Goal: Book appointment/travel/reservation

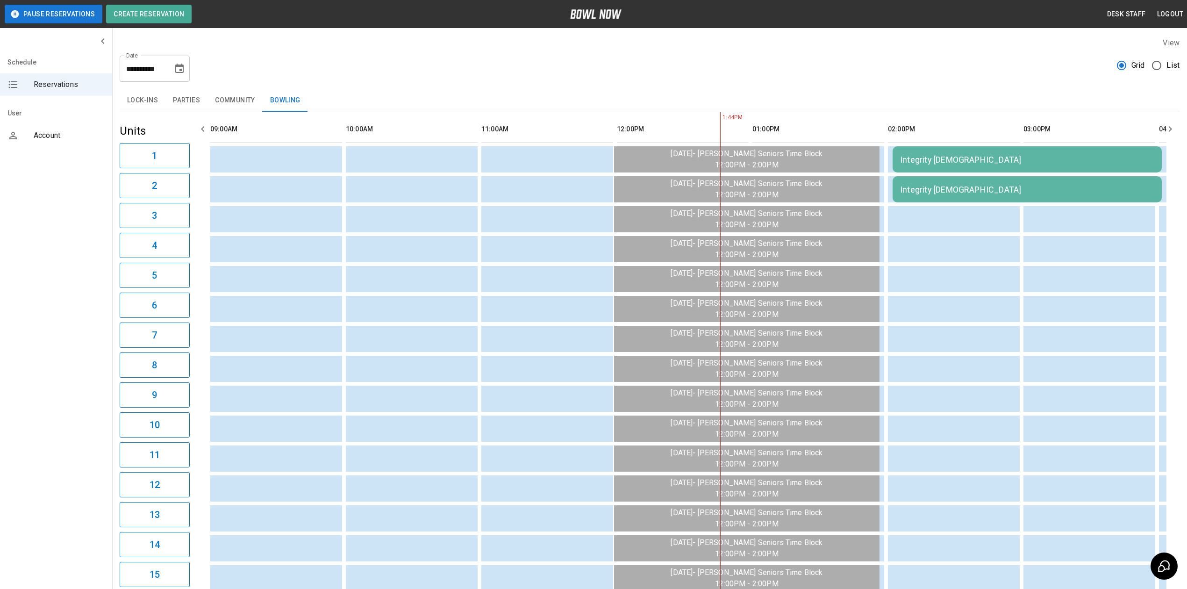
scroll to position [0, 317]
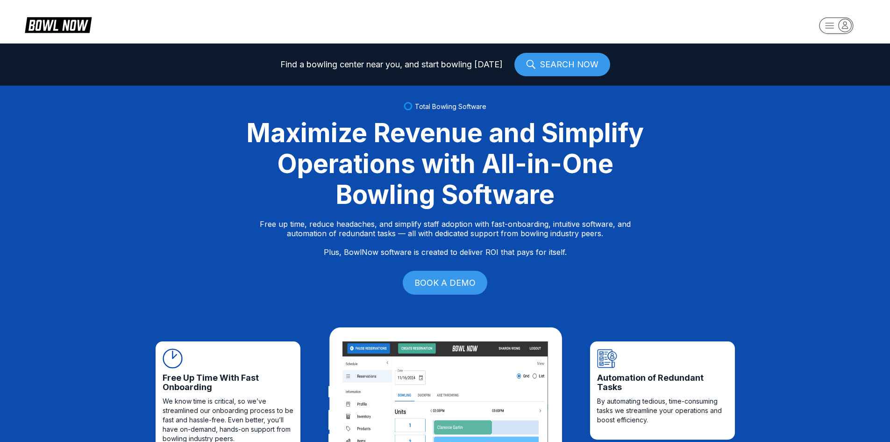
click at [831, 28] on icon "button" at bounding box center [830, 25] width 8 height 5
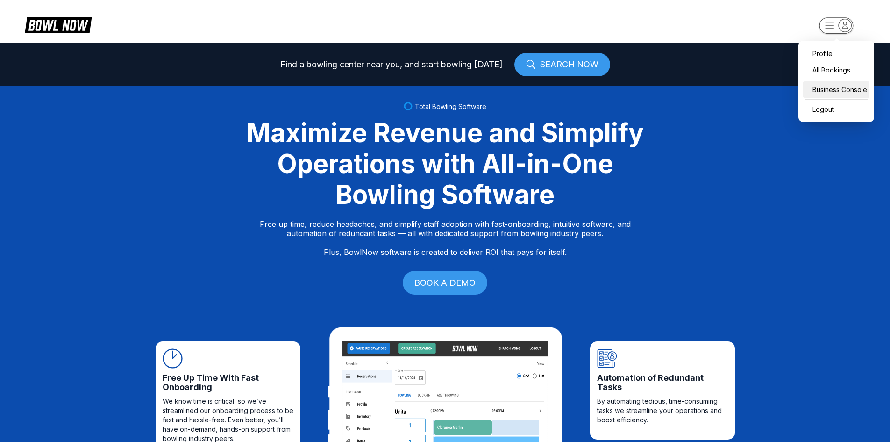
click at [832, 90] on div "Business Console" at bounding box center [836, 89] width 66 height 16
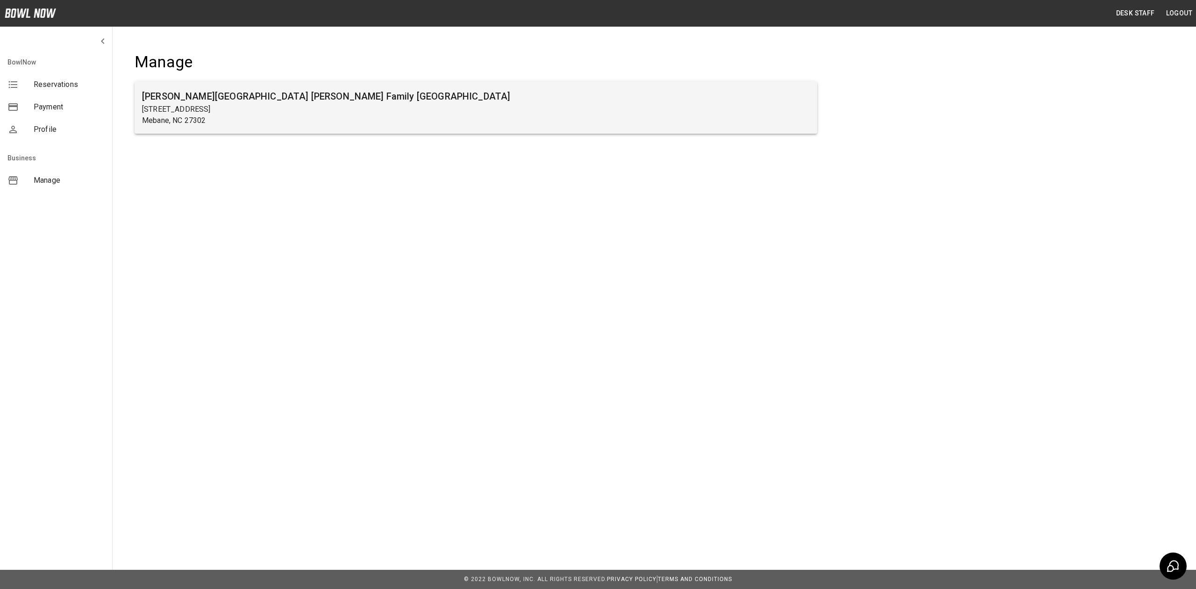
click at [188, 102] on h6 "[PERSON_NAME][GEOGRAPHIC_DATA] [PERSON_NAME] Family [GEOGRAPHIC_DATA]" at bounding box center [476, 96] width 668 height 15
click at [191, 96] on h6 "[PERSON_NAME][GEOGRAPHIC_DATA] [PERSON_NAME] Family [GEOGRAPHIC_DATA]" at bounding box center [476, 96] width 668 height 15
click at [230, 99] on h6 "[PERSON_NAME][GEOGRAPHIC_DATA] [PERSON_NAME] Family [GEOGRAPHIC_DATA]" at bounding box center [476, 96] width 668 height 15
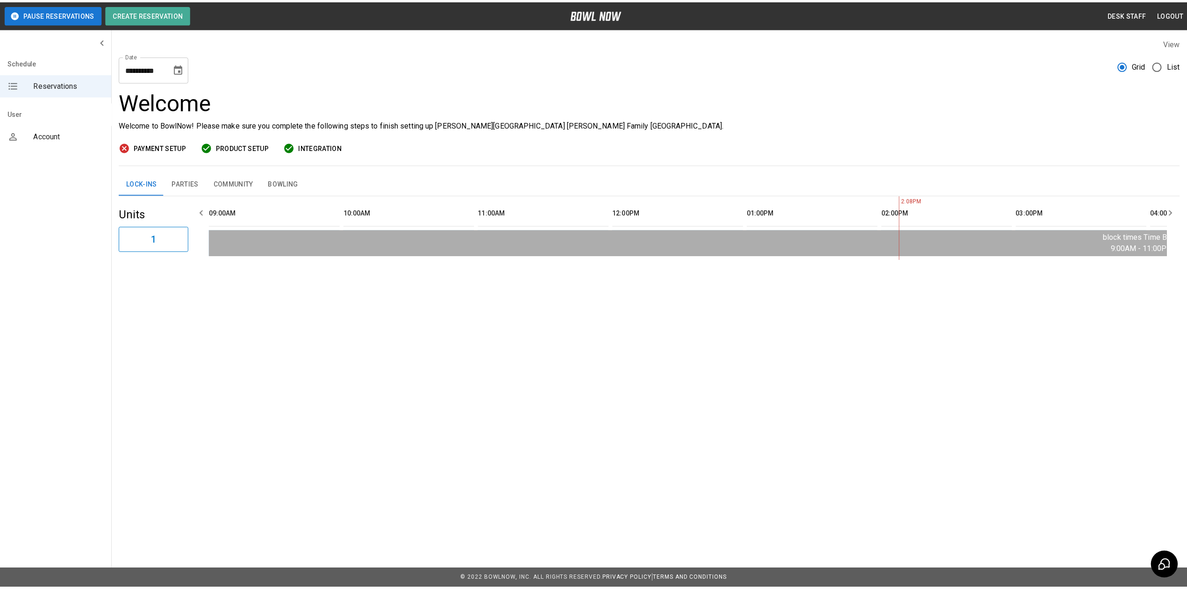
scroll to position [0, 677]
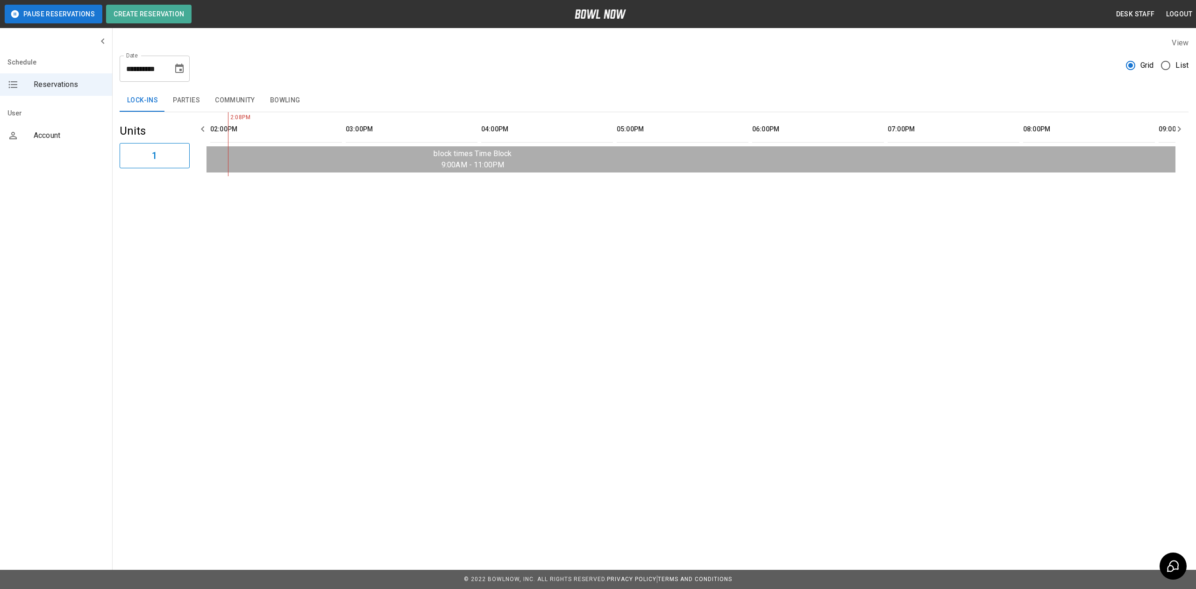
click at [178, 64] on icon "Choose date, selected date is Aug 14, 2025" at bounding box center [179, 68] width 8 height 9
click at [178, 167] on button "15" at bounding box center [180, 170] width 17 height 17
click at [280, 104] on button "Bowling" at bounding box center [285, 100] width 45 height 22
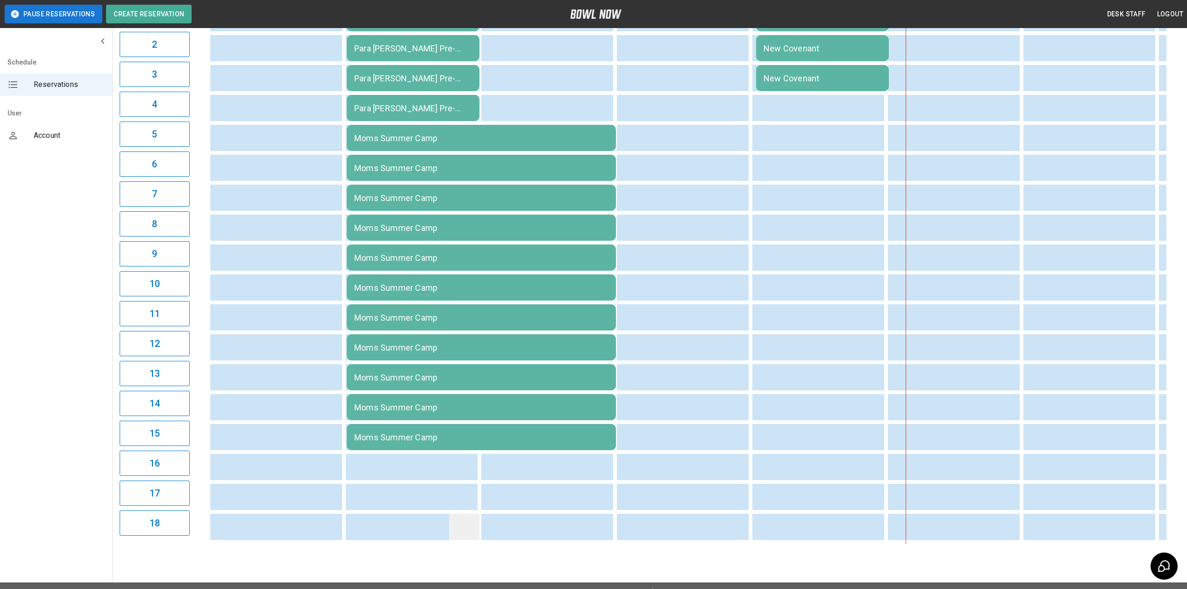
scroll to position [163, 0]
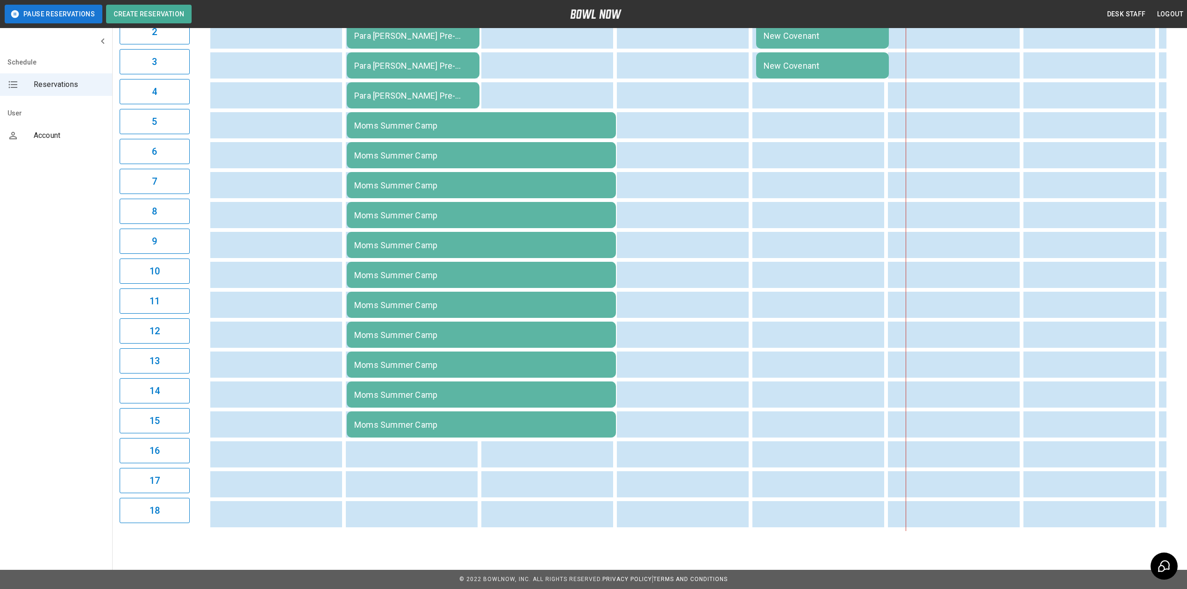
drag, startPoint x: 448, startPoint y: 533, endPoint x: 449, endPoint y: 527, distance: 5.8
click at [449, 527] on div "**********" at bounding box center [649, 207] width 1075 height 662
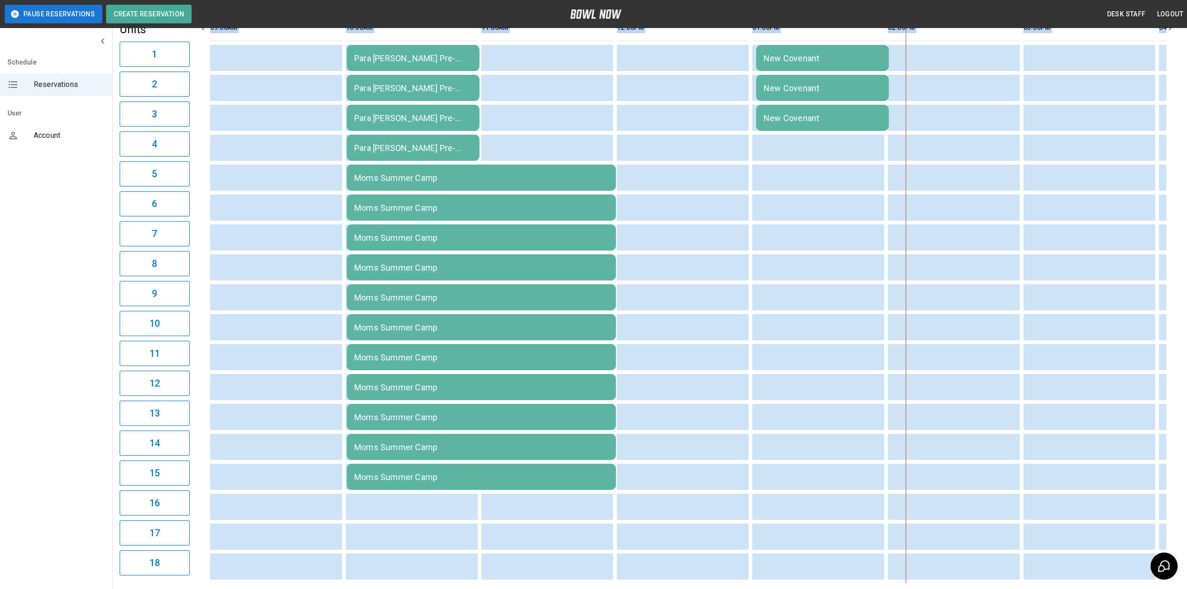
scroll to position [0, 0]
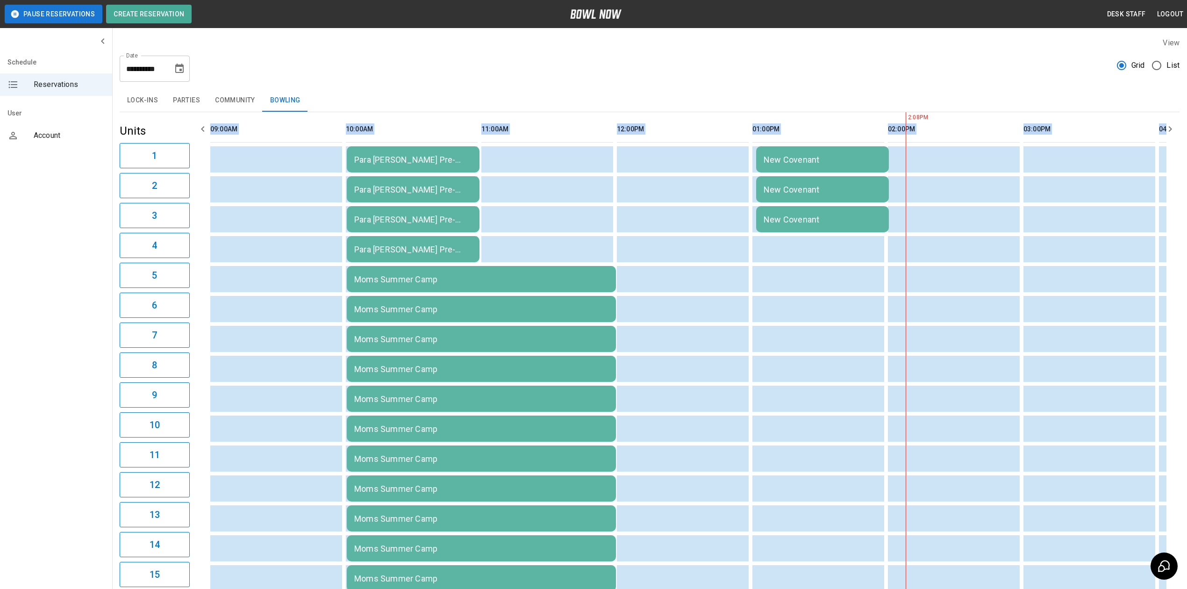
click at [182, 67] on icon "Choose date, selected date is Aug 15, 2025" at bounding box center [179, 68] width 11 height 11
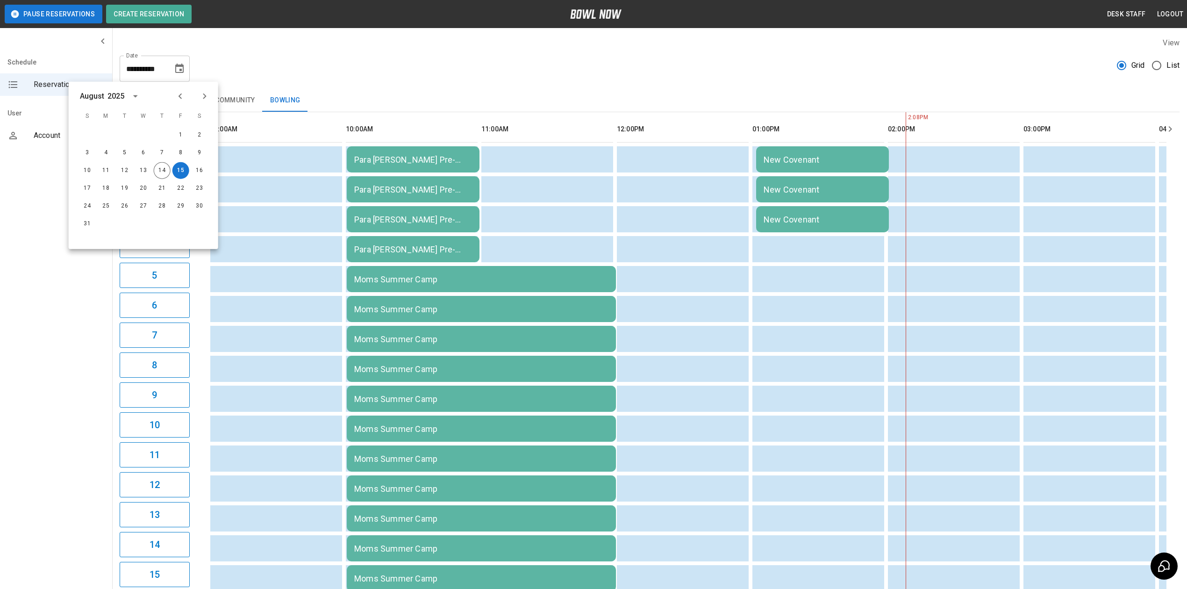
click at [507, 96] on div "Lock-ins Parties Community Bowling" at bounding box center [650, 100] width 1060 height 22
click at [202, 100] on icon "Next month" at bounding box center [204, 96] width 11 height 11
click at [86, 154] on button "7" at bounding box center [87, 152] width 17 height 17
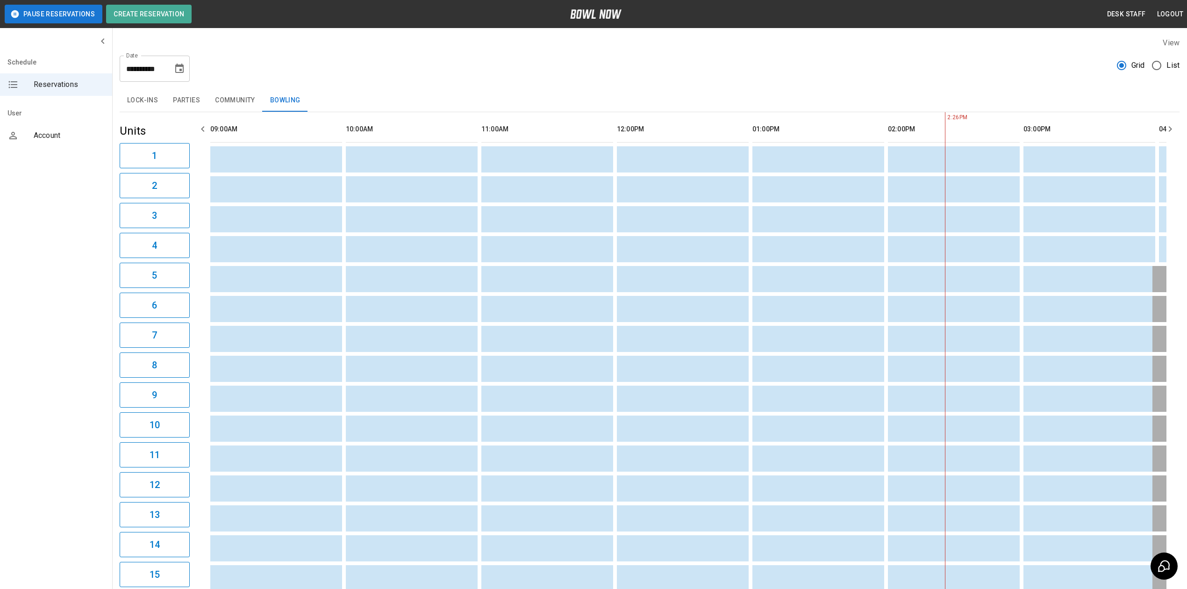
click at [198, 105] on button "Parties" at bounding box center [186, 100] width 42 height 22
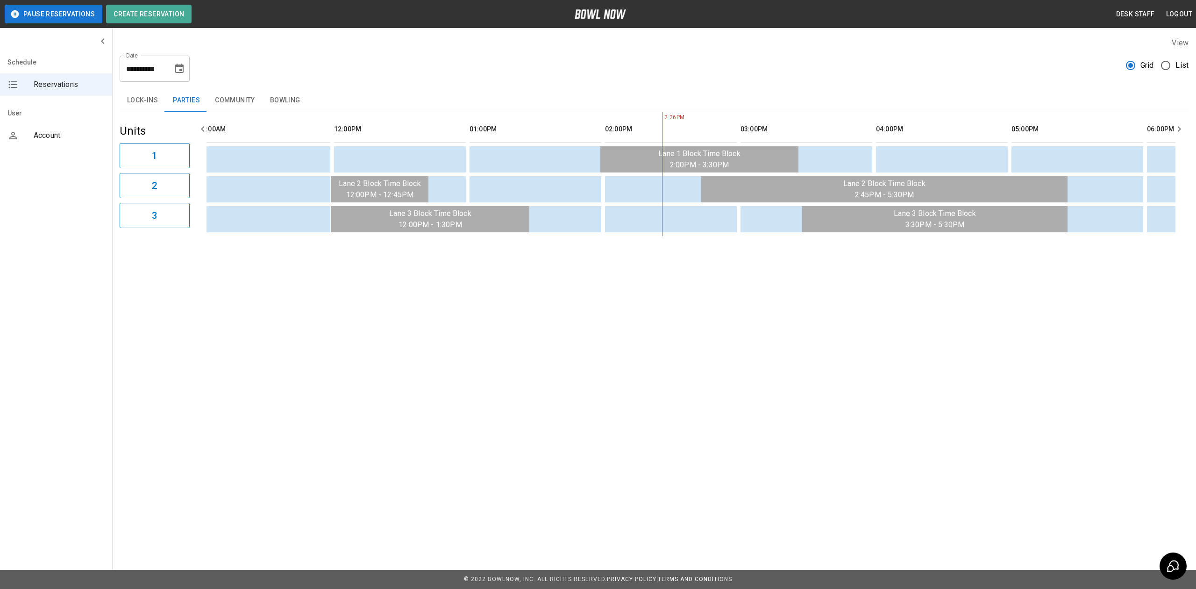
scroll to position [0, 278]
drag, startPoint x: 178, startPoint y: 68, endPoint x: 195, endPoint y: 60, distance: 19.2
click at [189, 63] on div "**********" at bounding box center [155, 69] width 70 height 26
click at [178, 72] on icon "Choose date, selected date is Sep 7, 2025" at bounding box center [179, 68] width 8 height 9
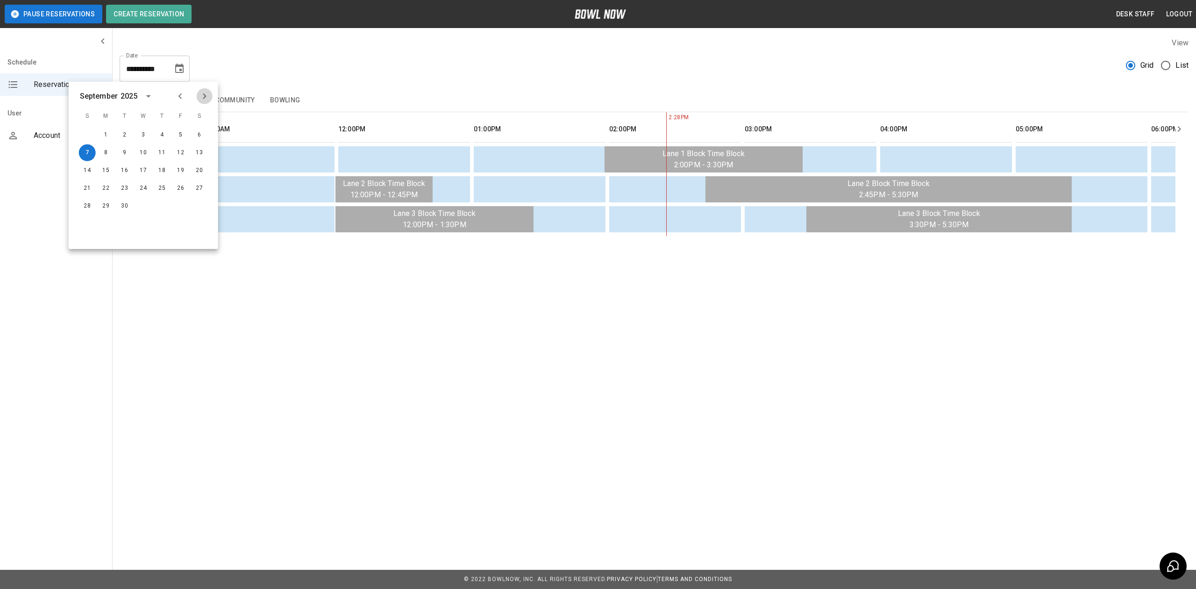
click at [202, 93] on icon "Next month" at bounding box center [204, 96] width 11 height 11
click at [159, 205] on button "30" at bounding box center [162, 206] width 17 height 17
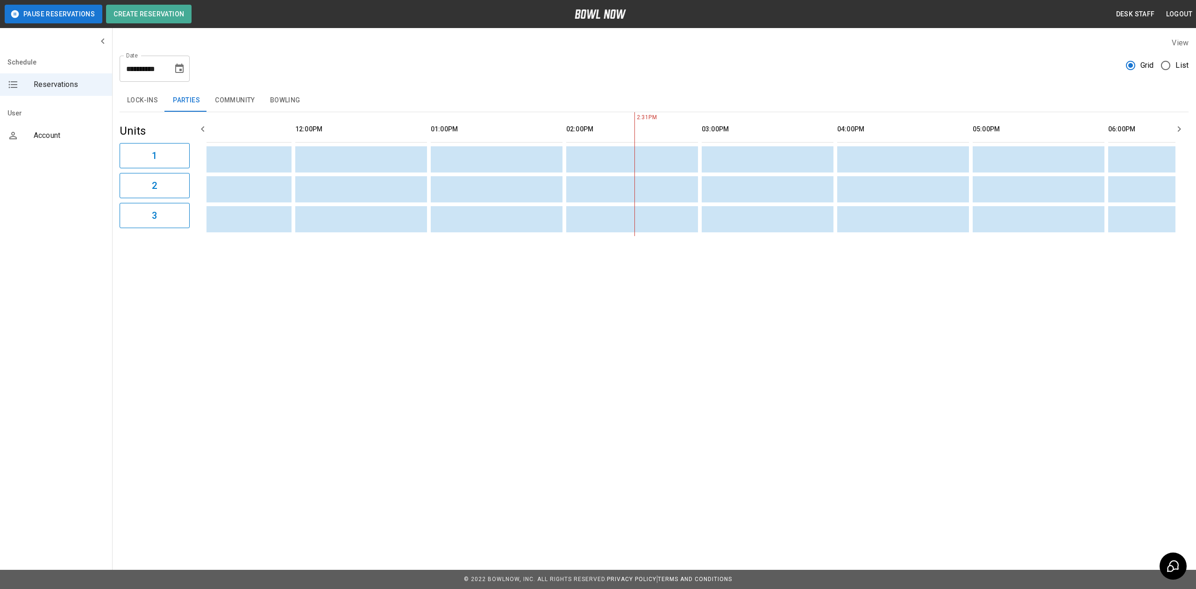
scroll to position [0, 449]
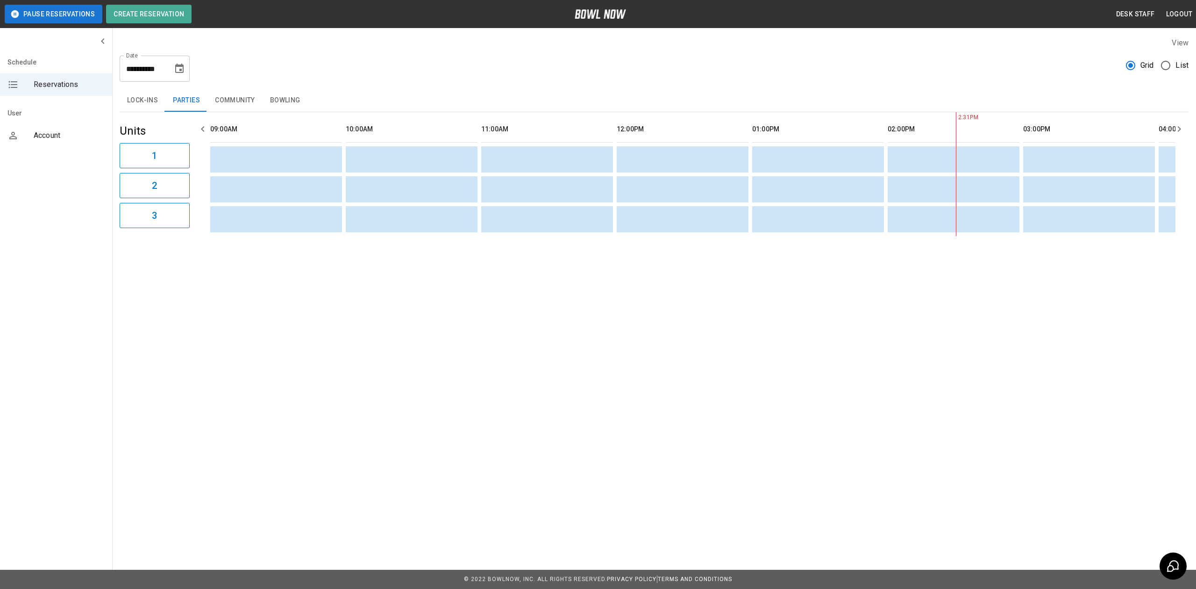
click at [189, 61] on div "**********" at bounding box center [155, 69] width 70 height 26
click at [176, 75] on button "Choose date, selected date is Oct 30, 2025" at bounding box center [179, 68] width 19 height 19
click at [181, 95] on icon "Previous month" at bounding box center [180, 96] width 11 height 11
click at [169, 169] on button "14" at bounding box center [162, 170] width 17 height 17
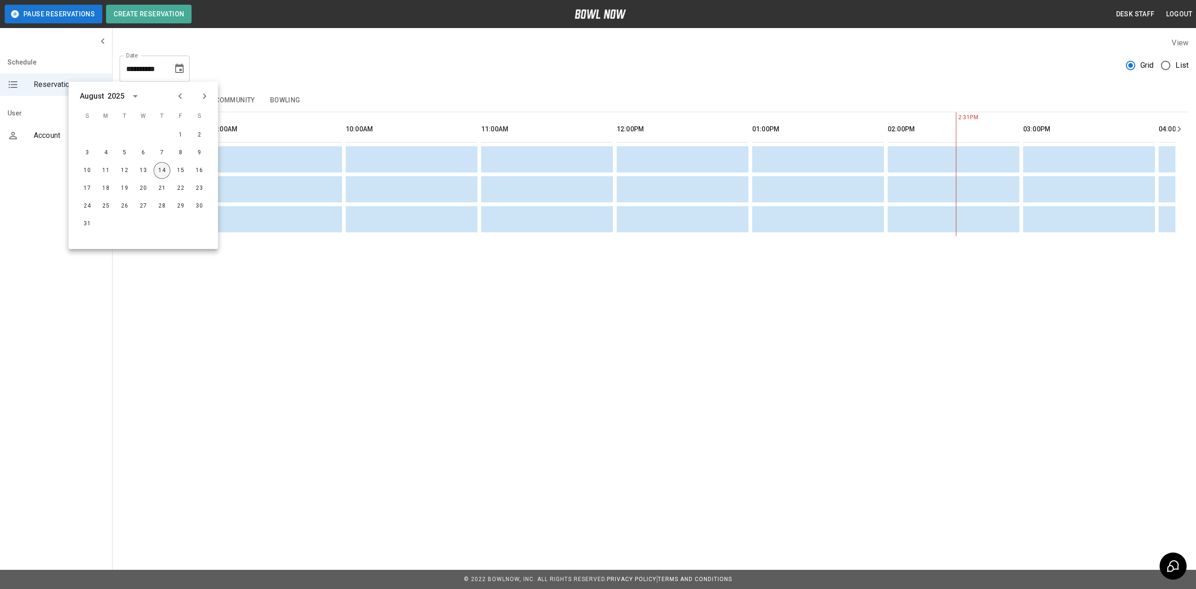
type input "**********"
